Goal: Task Accomplishment & Management: Manage account settings

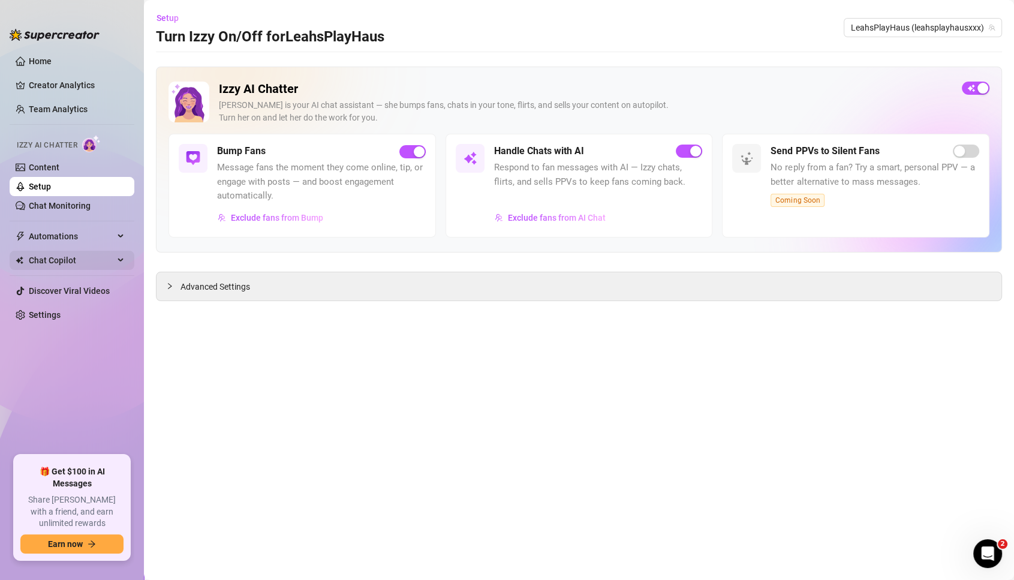
click at [50, 257] on span "Chat Copilot" at bounding box center [71, 260] width 85 height 19
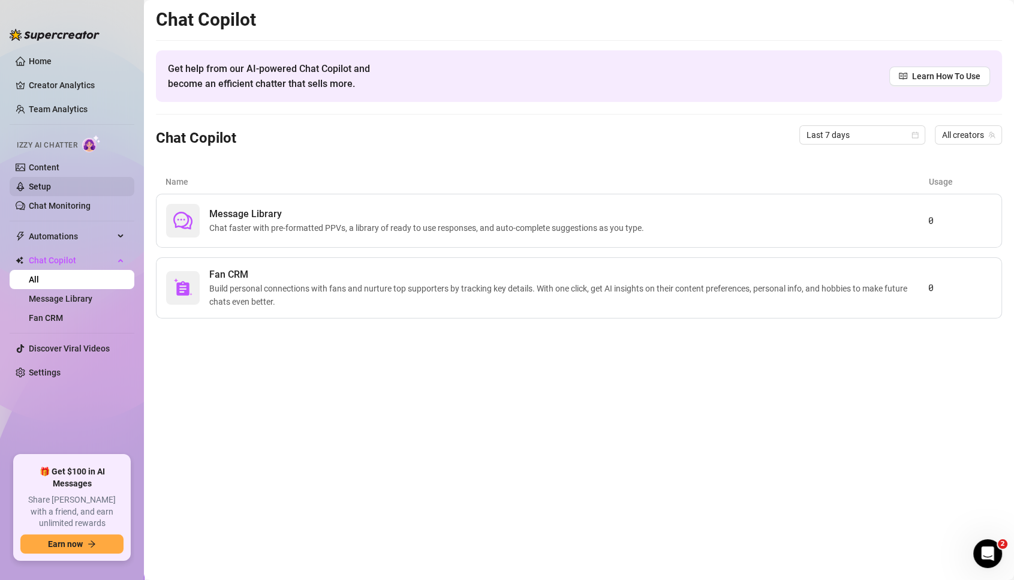
click at [40, 182] on link "Setup" at bounding box center [40, 187] width 22 height 10
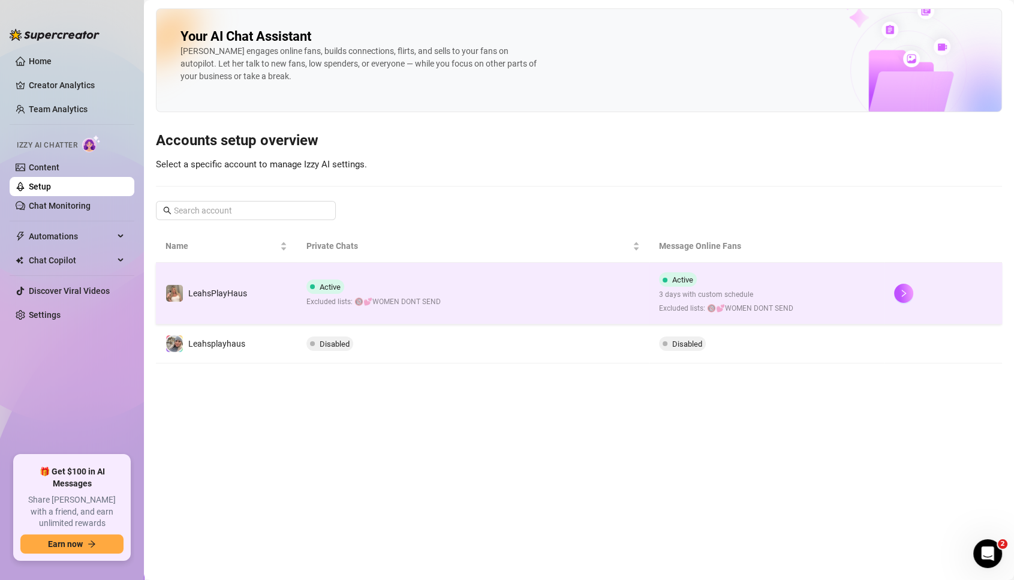
click at [346, 293] on div "Active Excluded lists: 🔞💕WOMEN DONT SEND" at bounding box center [373, 293] width 134 height 28
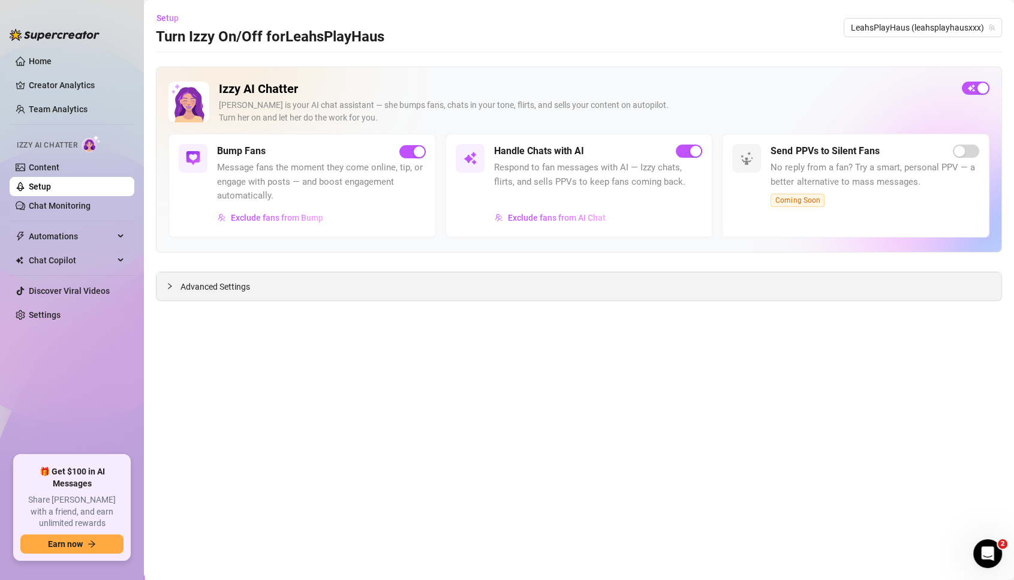
click at [200, 286] on span "Advanced Settings" at bounding box center [215, 286] width 70 height 13
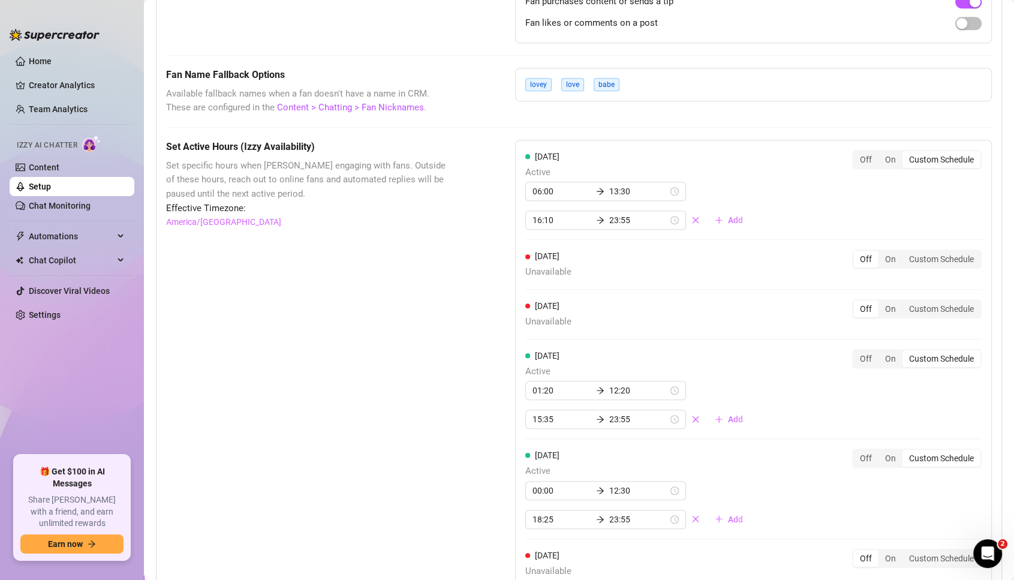
scroll to position [901, 0]
click at [636, 383] on input "12:20" at bounding box center [638, 389] width 59 height 13
click at [716, 380] on div "01:20 12:20 15:35 23:55 Add" at bounding box center [638, 404] width 227 height 48
click at [867, 349] on div "Off" at bounding box center [865, 357] width 25 height 17
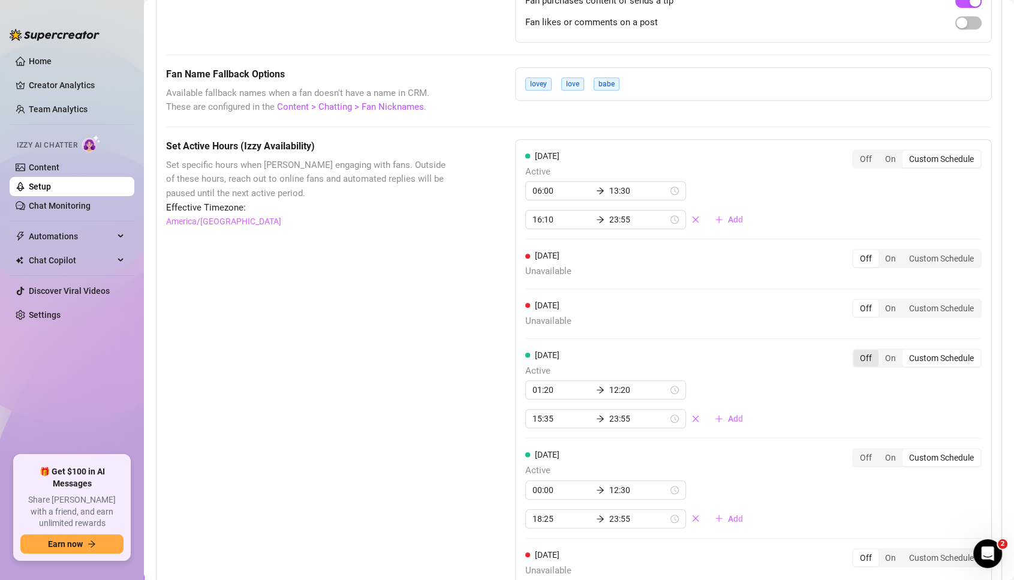
click at [856, 351] on input "Off" at bounding box center [856, 351] width 0 height 0
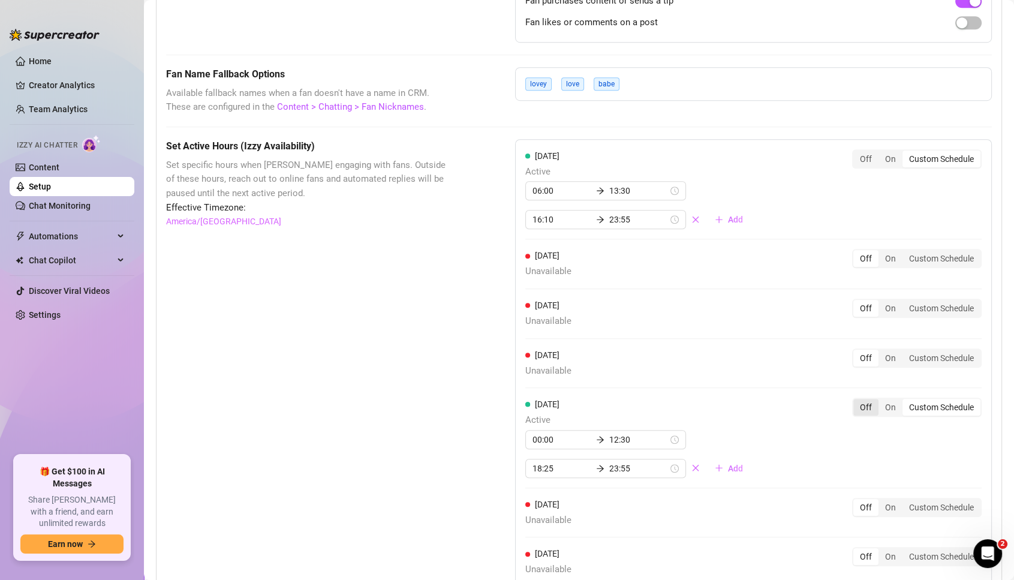
click at [868, 399] on div "Off" at bounding box center [865, 407] width 25 height 17
click at [856, 400] on input "Off" at bounding box center [856, 400] width 0 height 0
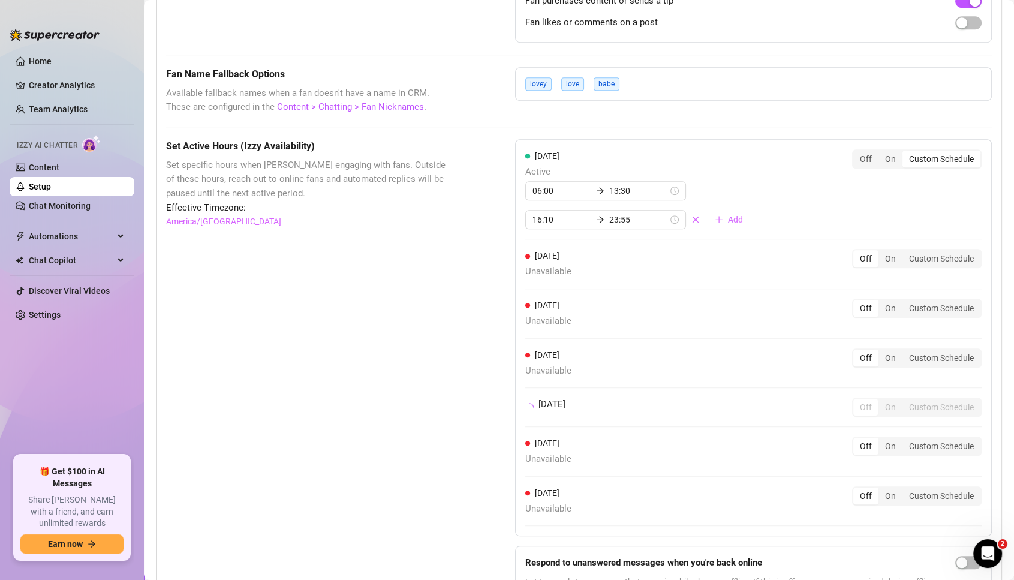
click at [864, 430] on div "[DATE] Active 06:00 13:30 16:10 23:55 Add Off On Custom Schedule [DATE] Unavail…" at bounding box center [753, 337] width 477 height 397
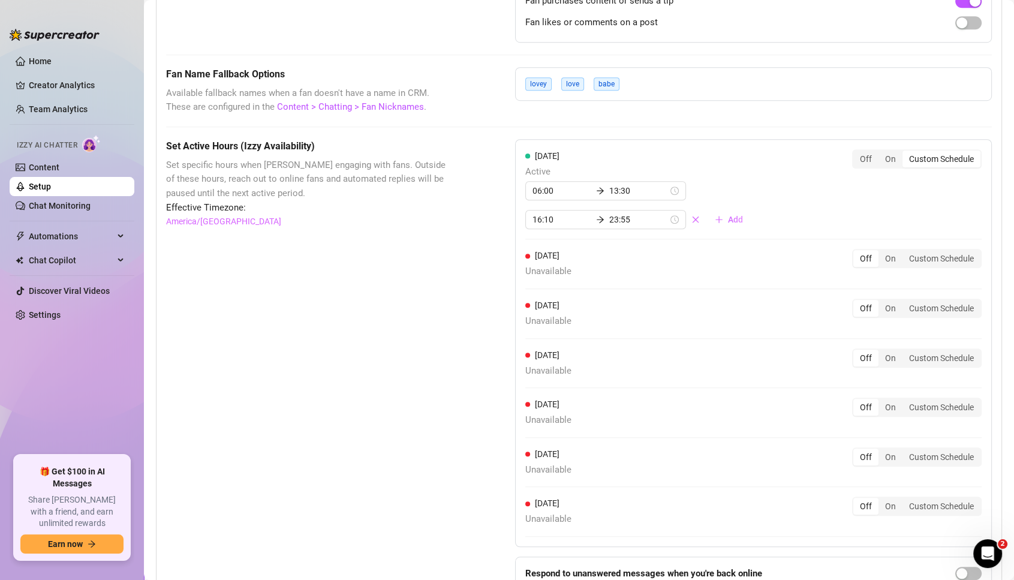
click at [867, 448] on div "Off" at bounding box center [865, 456] width 25 height 17
click at [856, 450] on input "Off" at bounding box center [856, 450] width 0 height 0
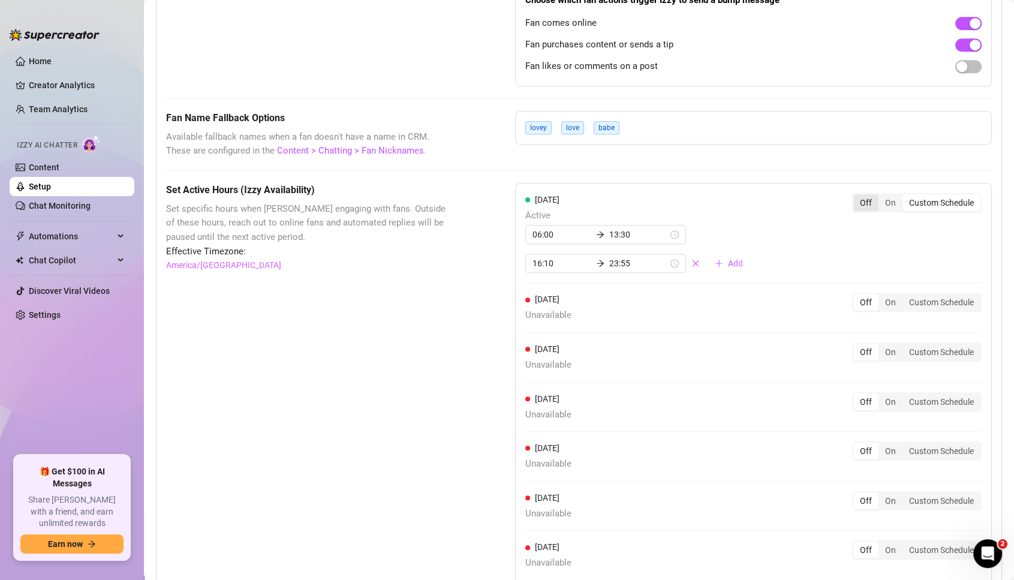
click at [867, 197] on div "Off" at bounding box center [865, 202] width 25 height 17
click at [856, 196] on input "Off" at bounding box center [856, 196] width 0 height 0
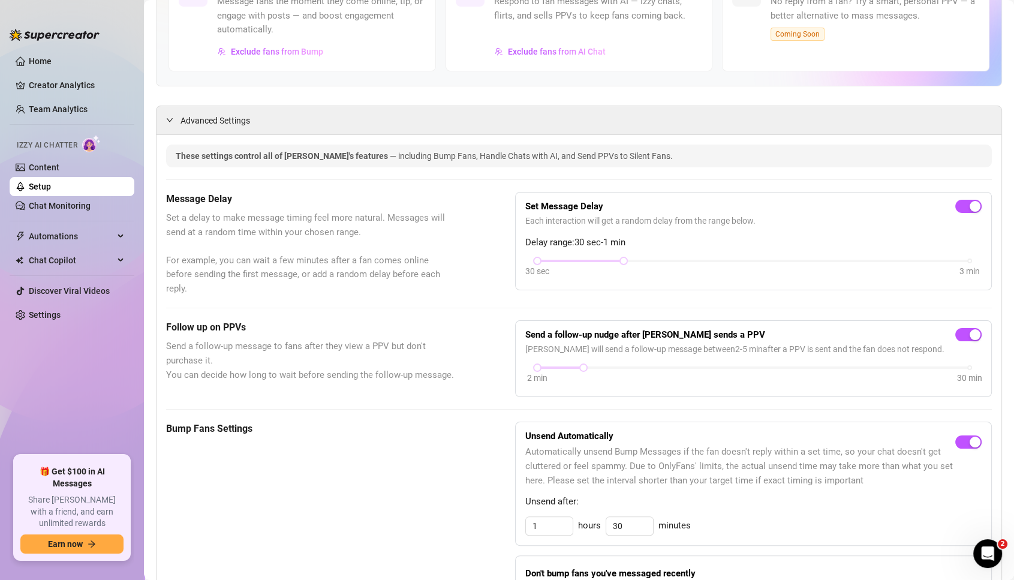
scroll to position [0, 0]
